Goal: Information Seeking & Learning: Learn about a topic

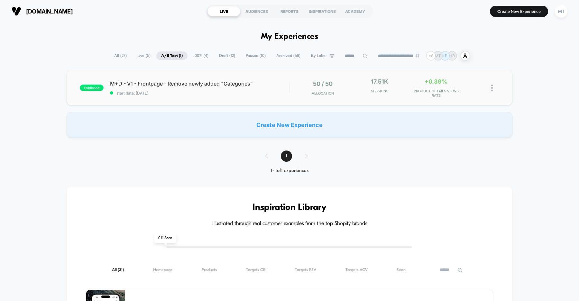
click at [193, 80] on span "M+D - V1 - Frontpage - Remove newly added "Categories"" at bounding box center [199, 83] width 179 height 6
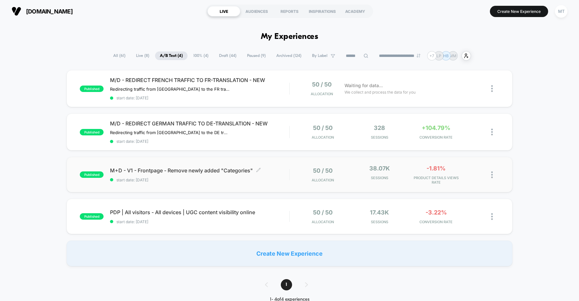
click at [200, 174] on div "M+D - V1 - Frontpage - Remove newly added "Categories" Click to edit experience…" at bounding box center [199, 174] width 179 height 15
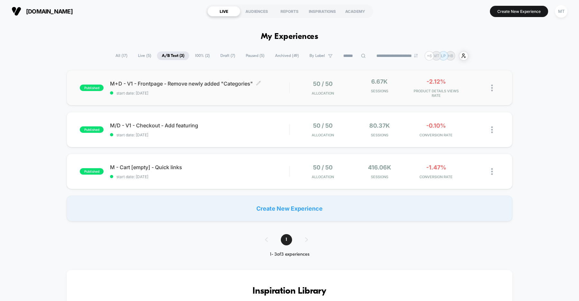
click at [206, 88] on div "M+D - V1 - Frontpage - Remove newly added "Categories" Click to edit experience…" at bounding box center [199, 87] width 179 height 15
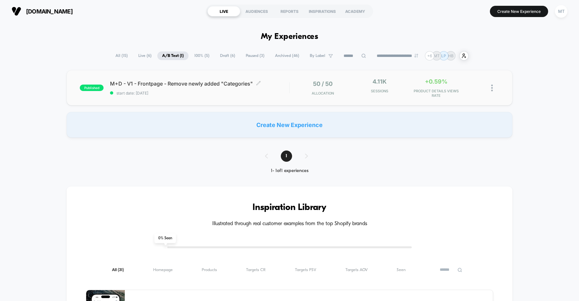
click at [198, 84] on span "M+D - V1 - Frontpage - Remove newly added "Categories" Click to edit experience…" at bounding box center [199, 83] width 179 height 6
